Goal: Navigation & Orientation: Find specific page/section

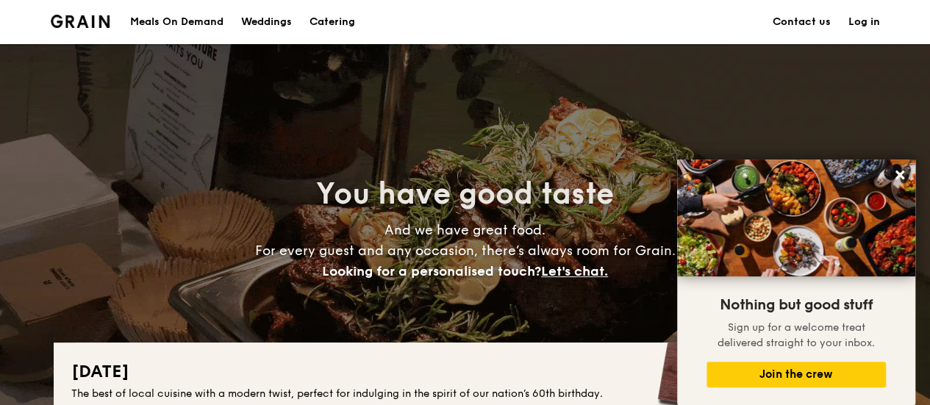
click at [340, 27] on h1 "Catering" at bounding box center [333, 22] width 46 height 44
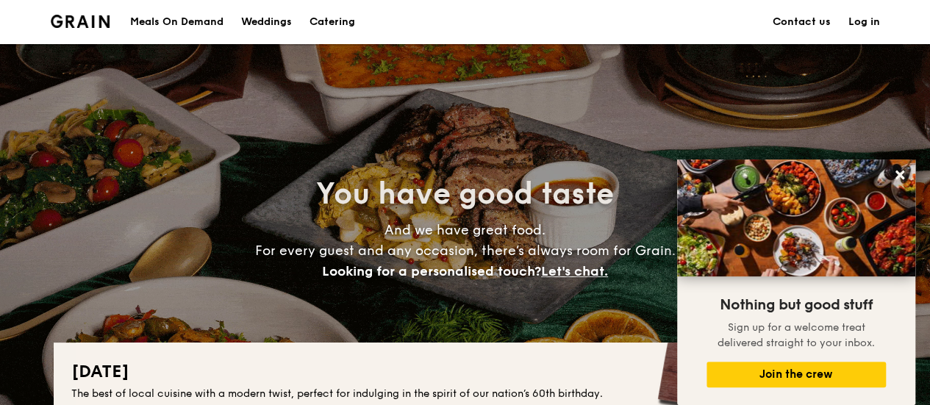
click at [340, 23] on h1 "Catering" at bounding box center [333, 22] width 46 height 44
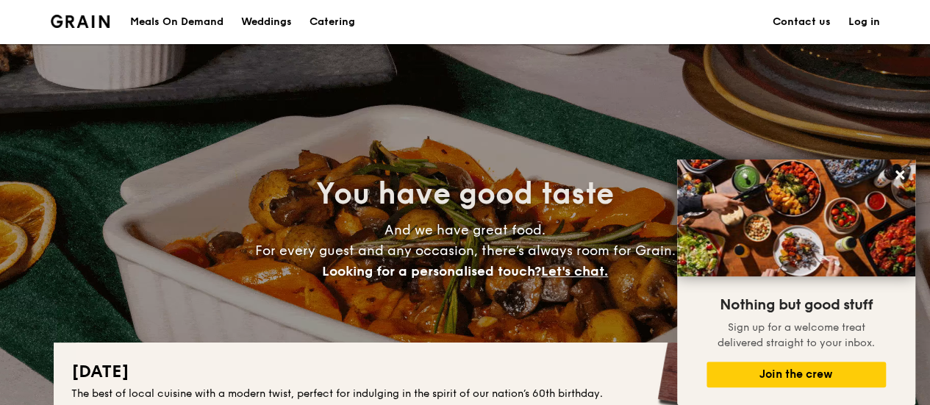
click at [196, 22] on div "Meals On Demand" at bounding box center [176, 22] width 93 height 44
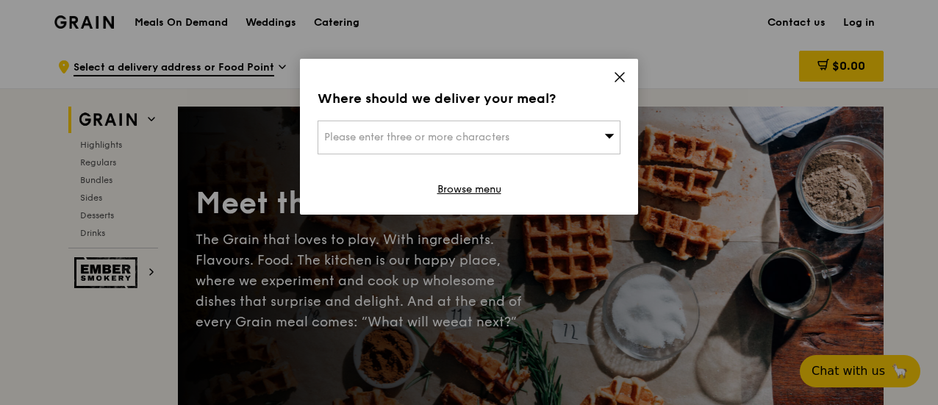
click at [613, 79] on icon at bounding box center [619, 77] width 13 height 13
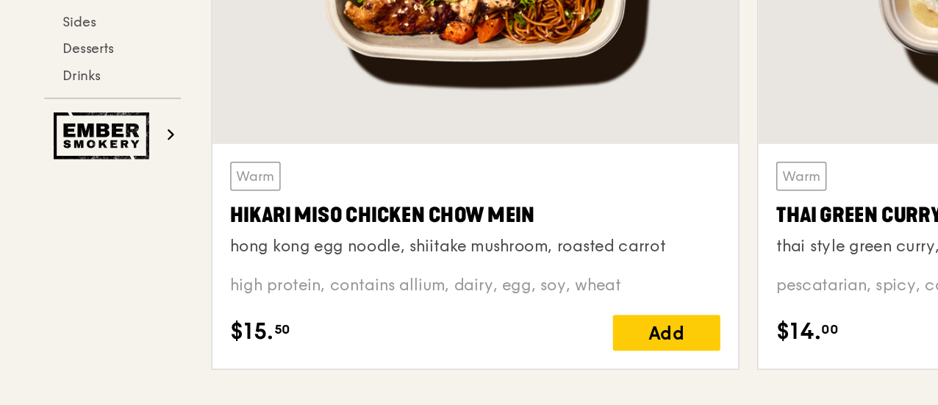
scroll to position [557, 0]
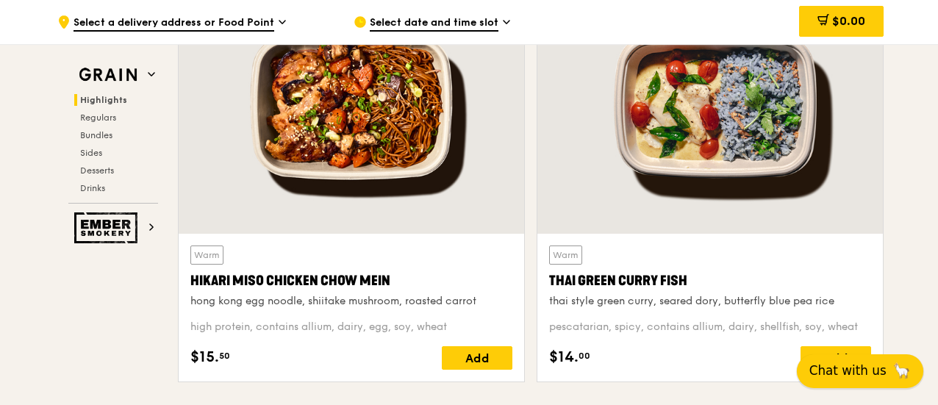
click at [880, 376] on span "Chat with us" at bounding box center [848, 371] width 77 height 18
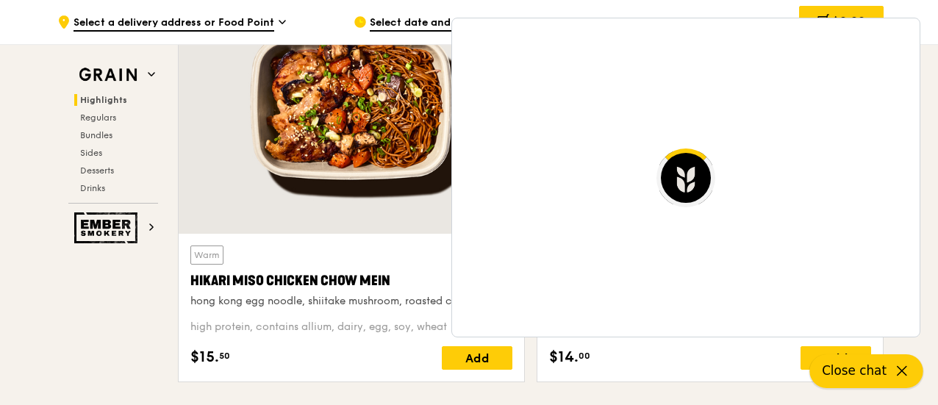
click at [905, 385] on button "Close chat" at bounding box center [866, 371] width 113 height 34
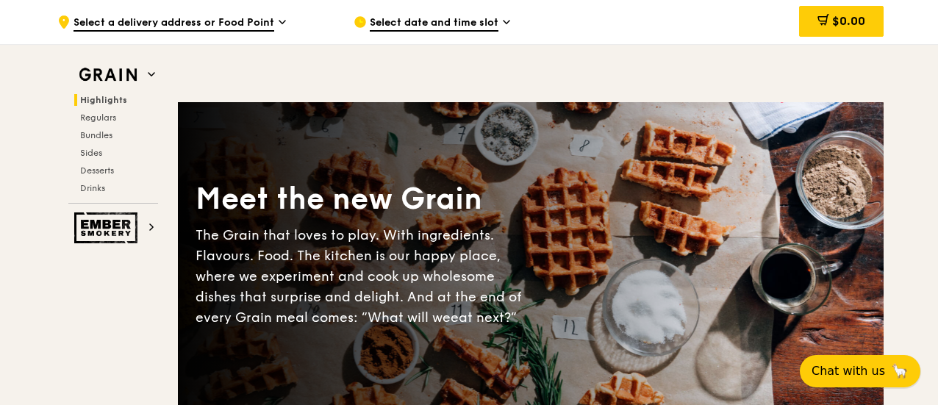
scroll to position [0, 0]
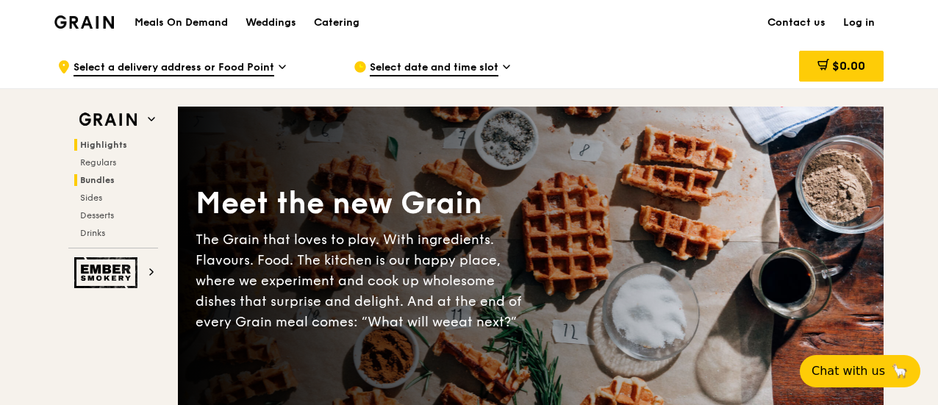
click at [101, 177] on span "Bundles" at bounding box center [97, 180] width 35 height 10
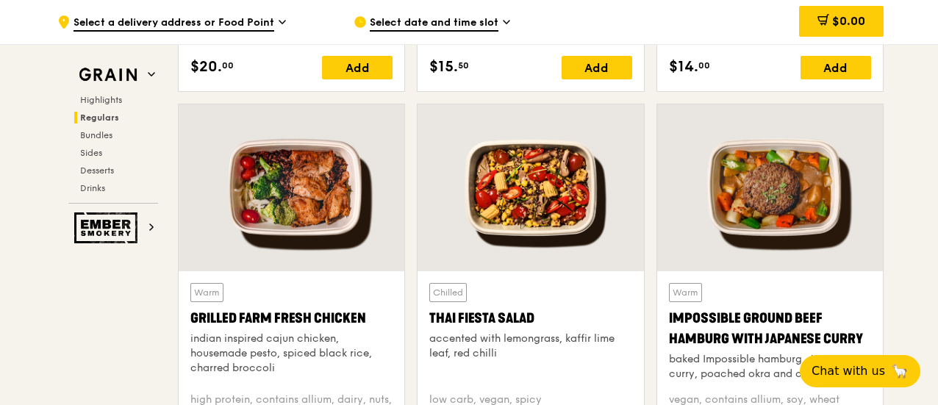
scroll to position [1574, 0]
